Goal: Information Seeking & Learning: Stay updated

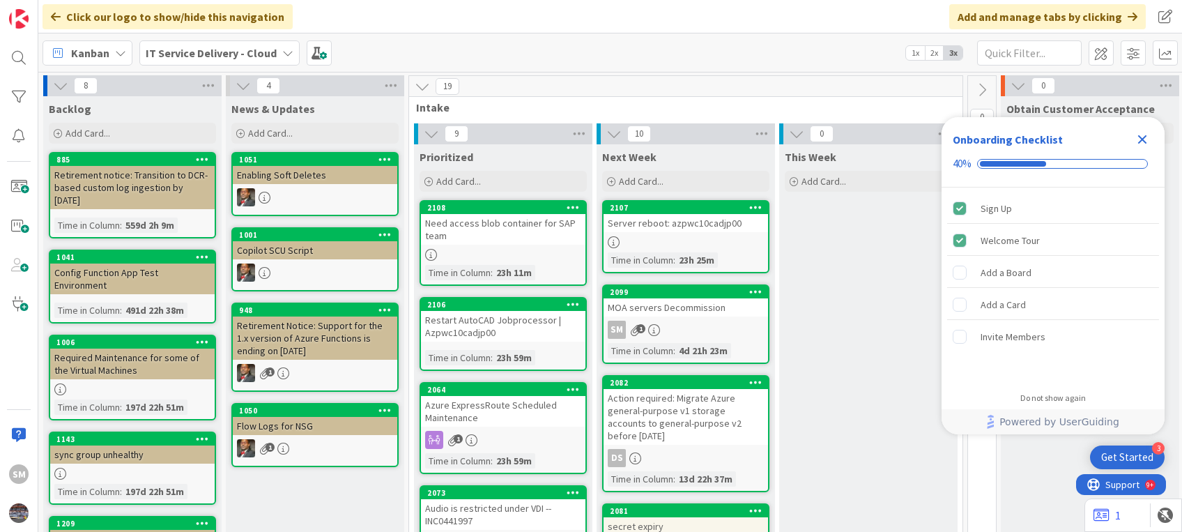
click at [1139, 137] on icon "Close Checklist" at bounding box center [1142, 139] width 9 height 9
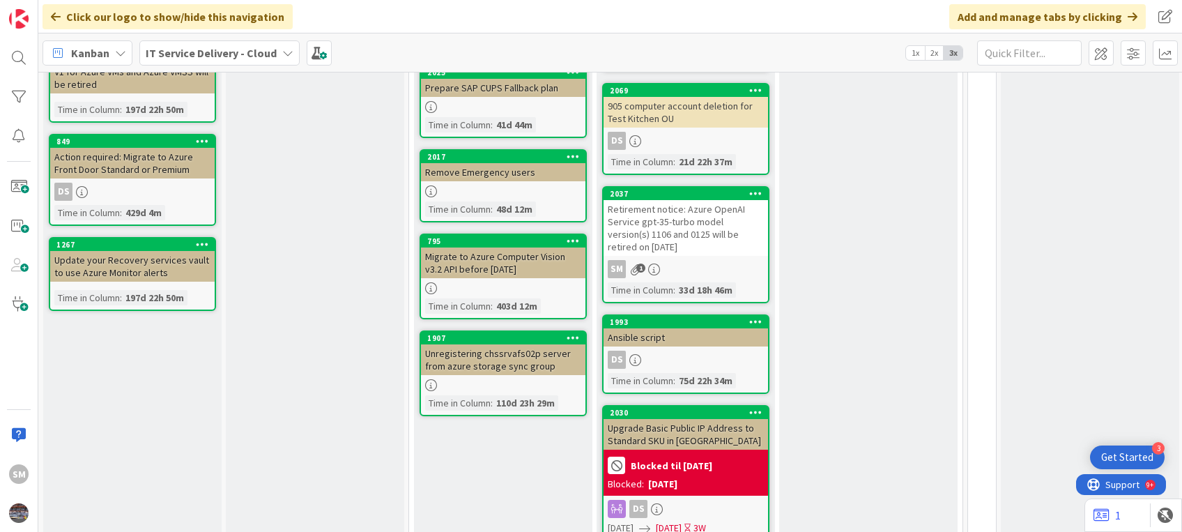
scroll to position [581, 0]
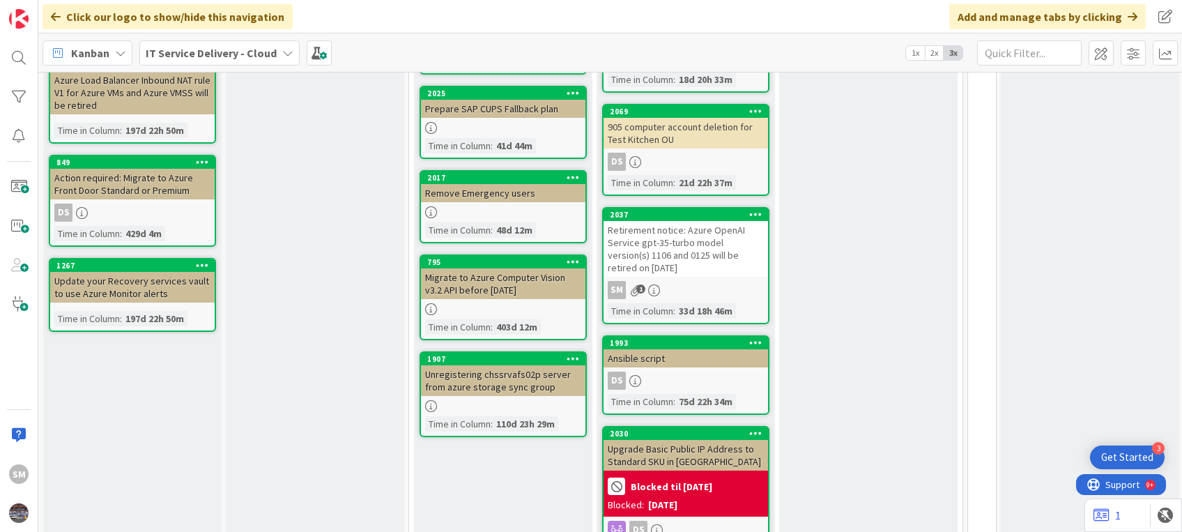
click at [700, 240] on div "Retirement notice: Azure OpenAI Service gpt-35-turbo model version(s) 1106 and …" at bounding box center [686, 249] width 164 height 56
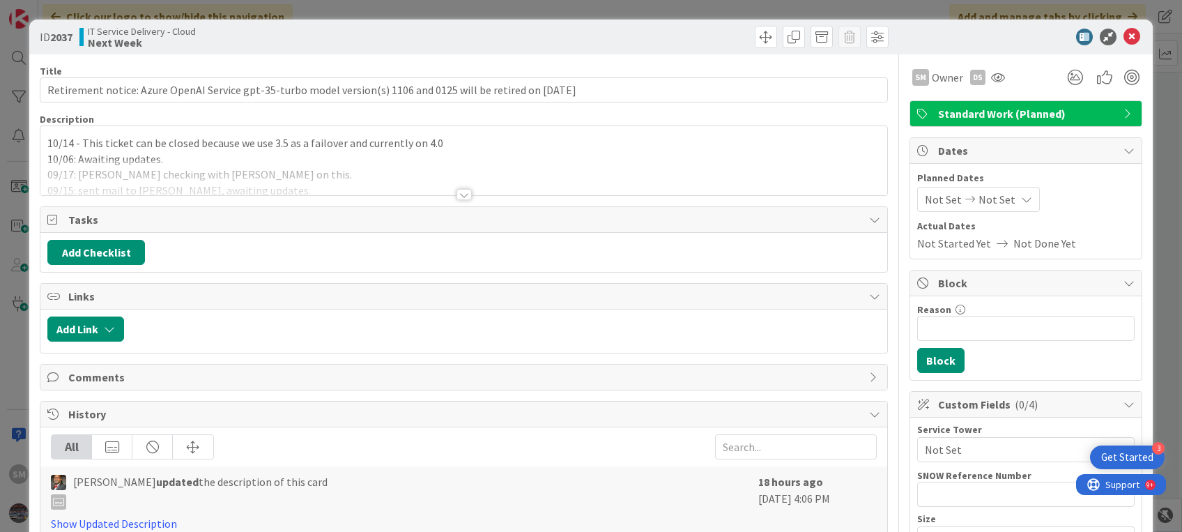
click at [464, 188] on div at bounding box center [463, 178] width 846 height 36
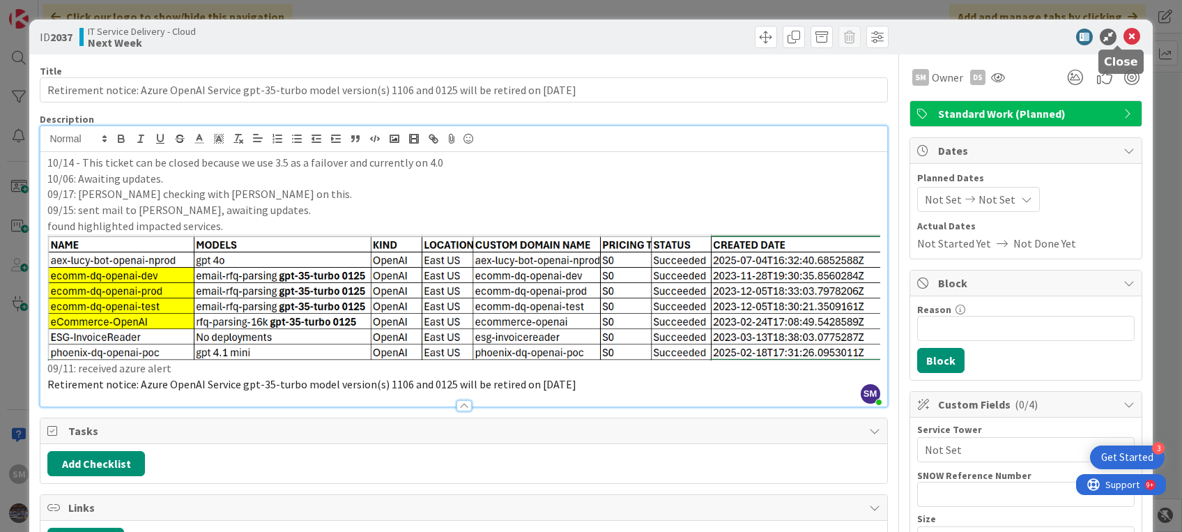
click at [1123, 39] on icon at bounding box center [1131, 37] width 17 height 17
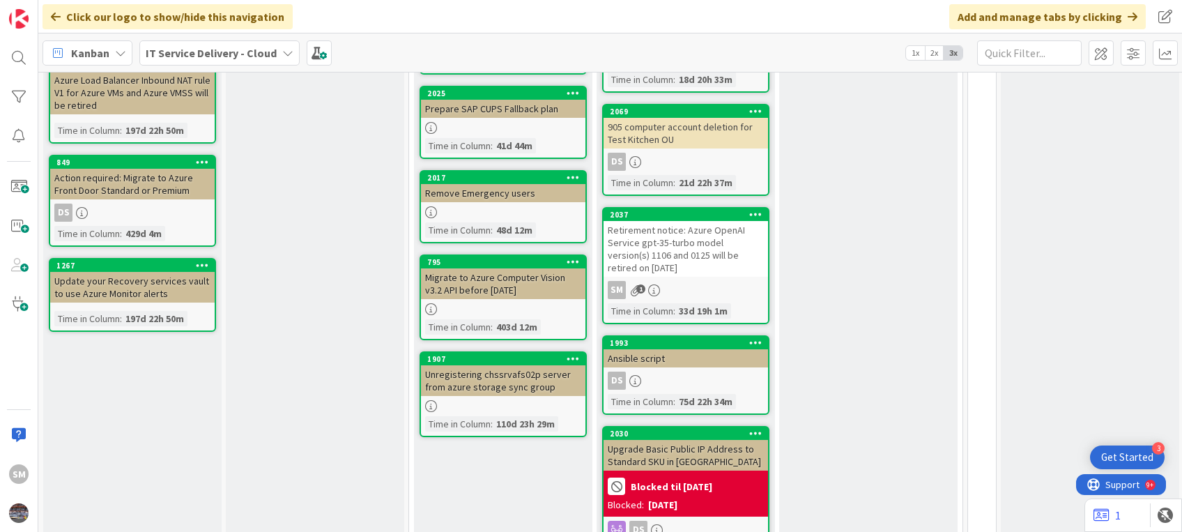
click at [1114, 39] on div "Kanban IT Service Delivery - Cloud 1x 2x 3x" at bounding box center [610, 52] width 1144 height 38
